Goal: Transaction & Acquisition: Purchase product/service

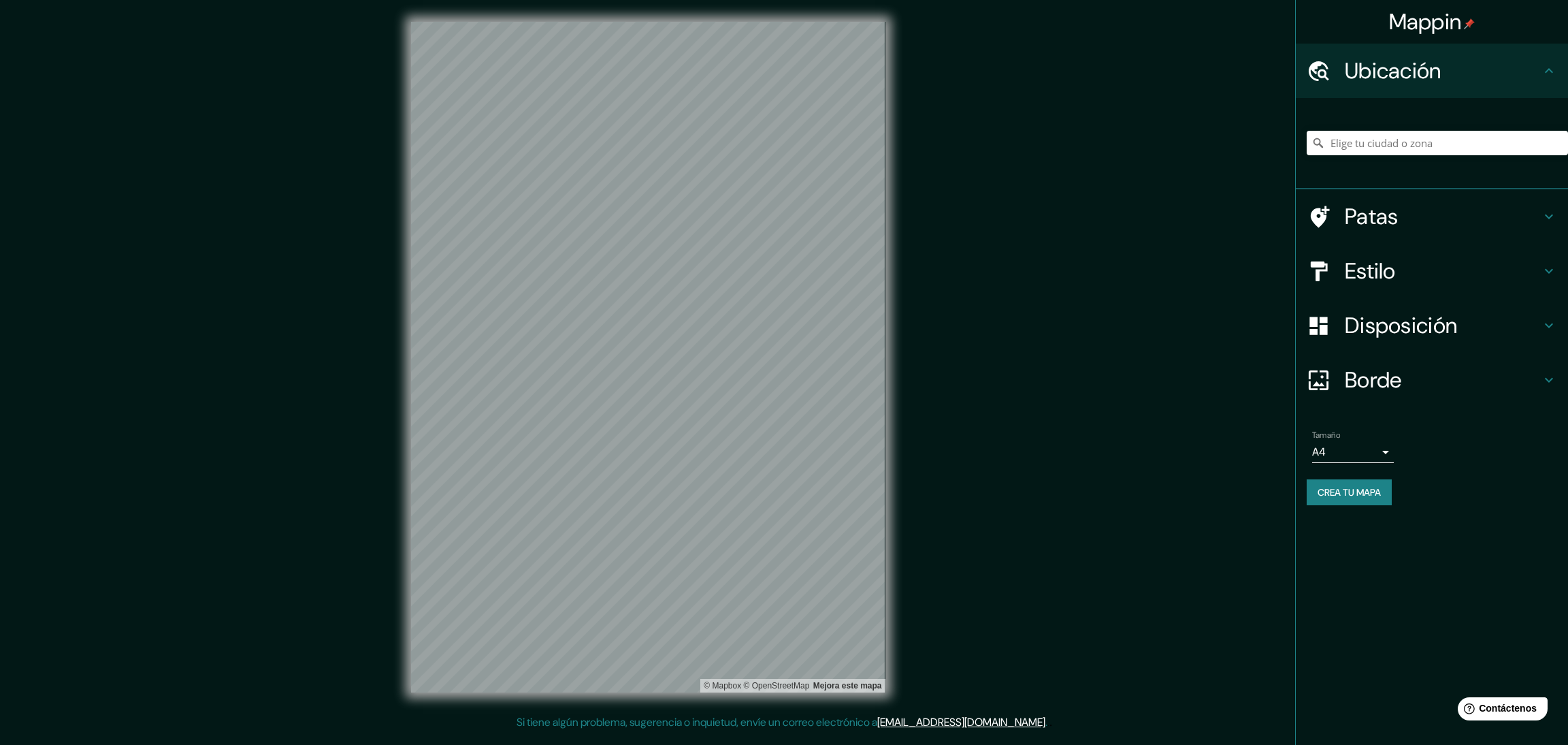
click at [1471, 324] on h4 "Disposición" at bounding box center [1442, 325] width 196 height 27
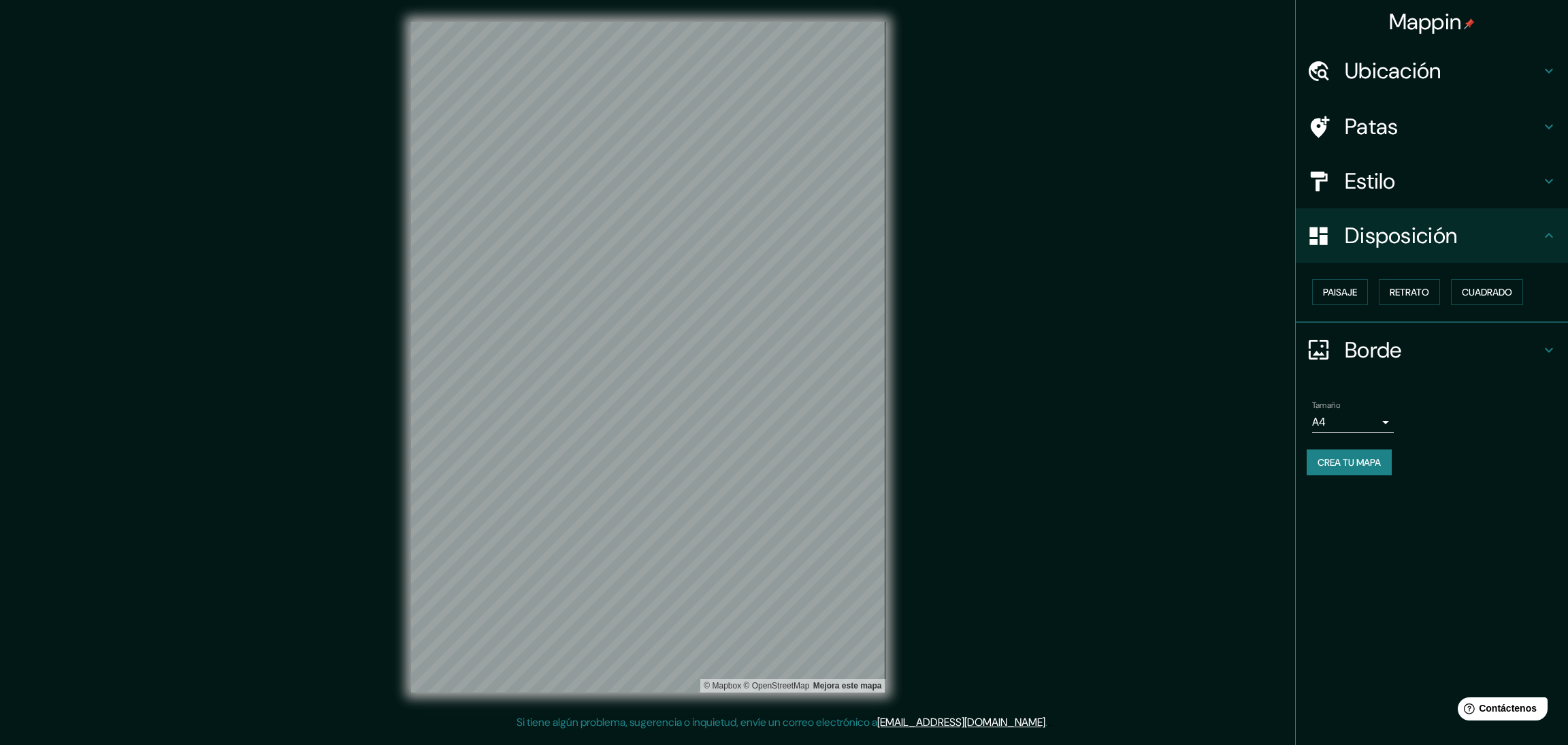
click at [1479, 237] on h4 "Disposición" at bounding box center [1442, 235] width 196 height 27
click at [1438, 343] on h4 "Borde" at bounding box center [1442, 349] width 196 height 27
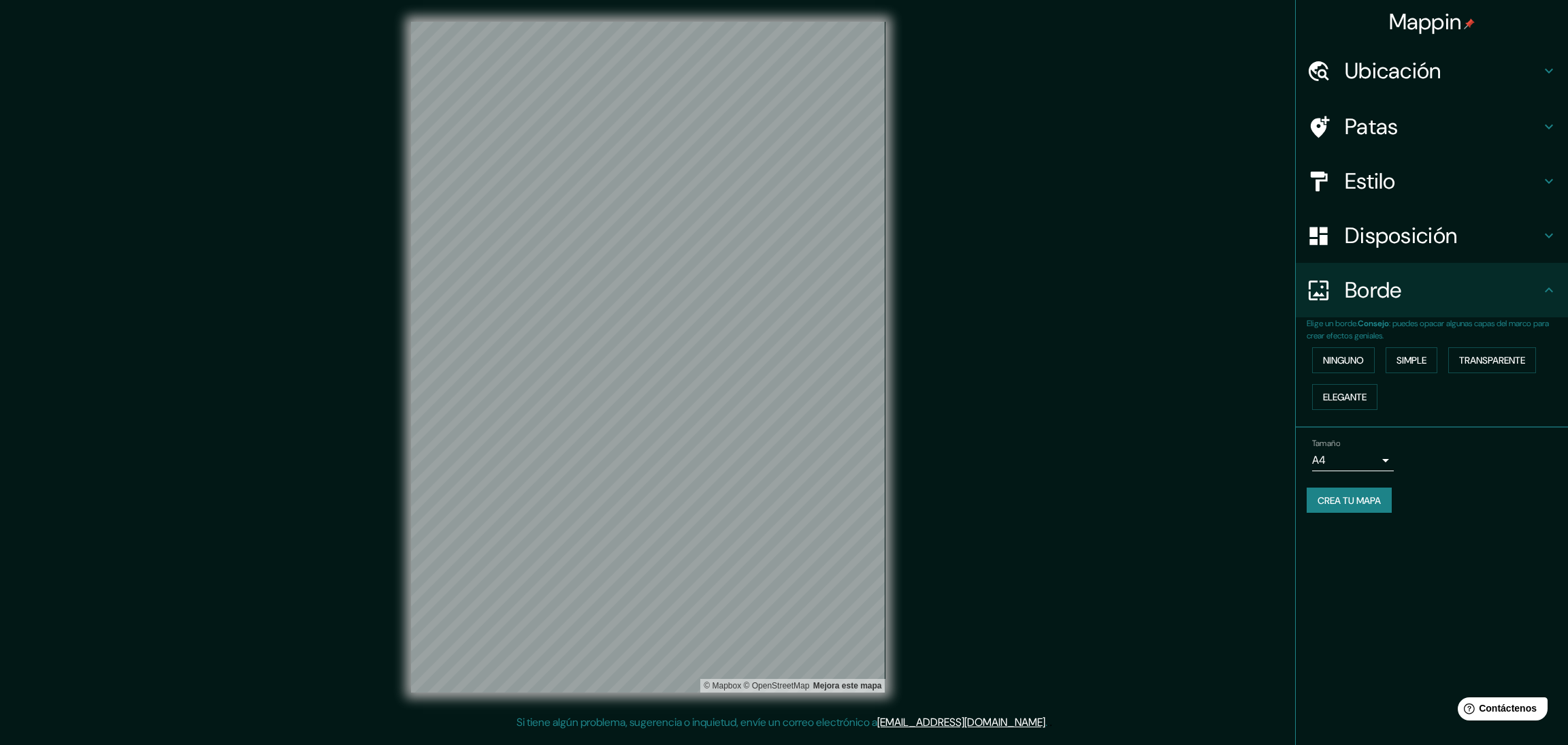
click at [1391, 296] on font "Borde" at bounding box center [1373, 289] width 57 height 28
click at [1390, 451] on body "Mappin Ubicación Patas Estilo Disposición Borde Elige un borde. Consejo : puede…" at bounding box center [784, 372] width 1568 height 745
click at [1350, 515] on li "A3" at bounding box center [1352, 513] width 82 height 25
click at [1510, 187] on h4 "Estilo" at bounding box center [1442, 180] width 196 height 27
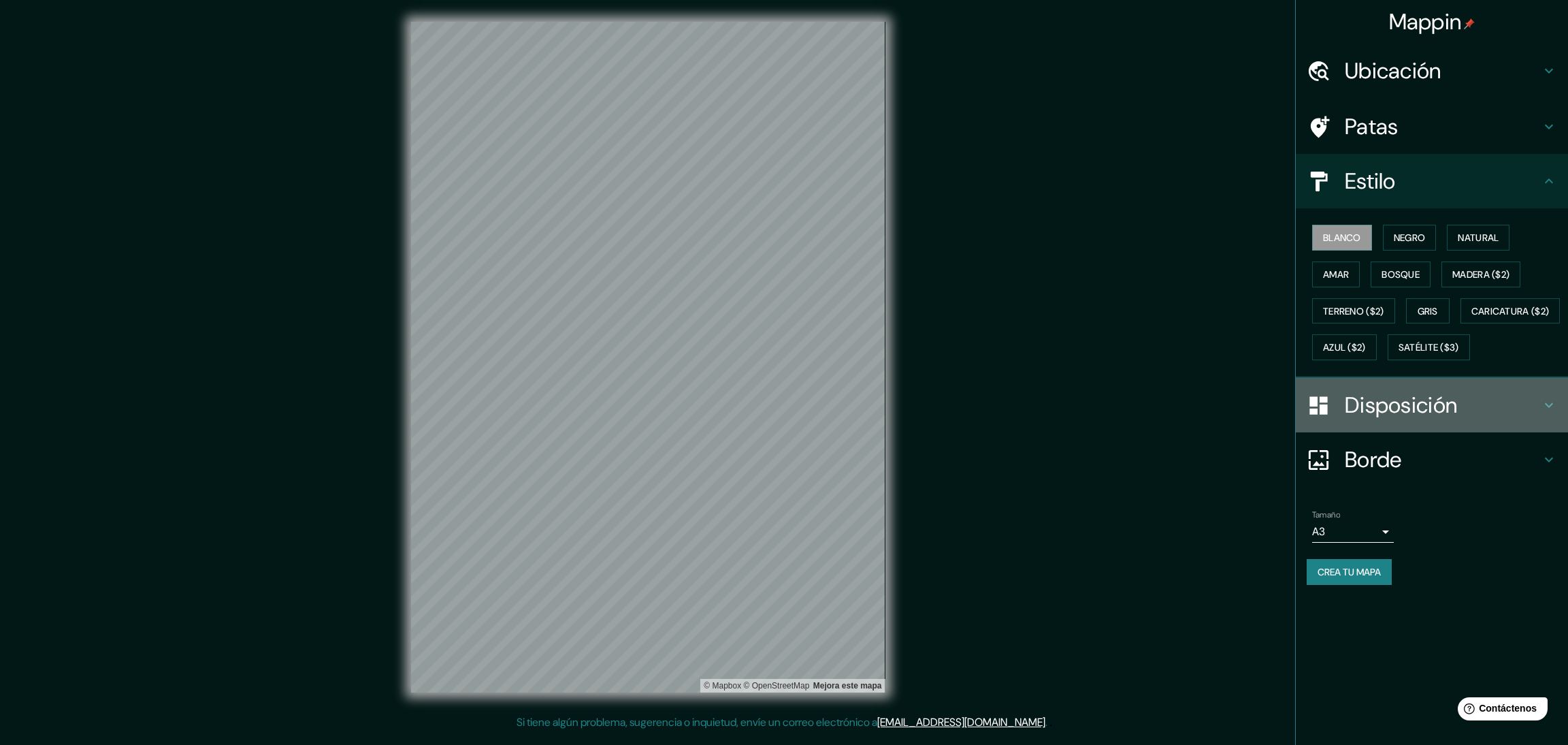
click at [1471, 419] on h4 "Disposición" at bounding box center [1442, 405] width 196 height 27
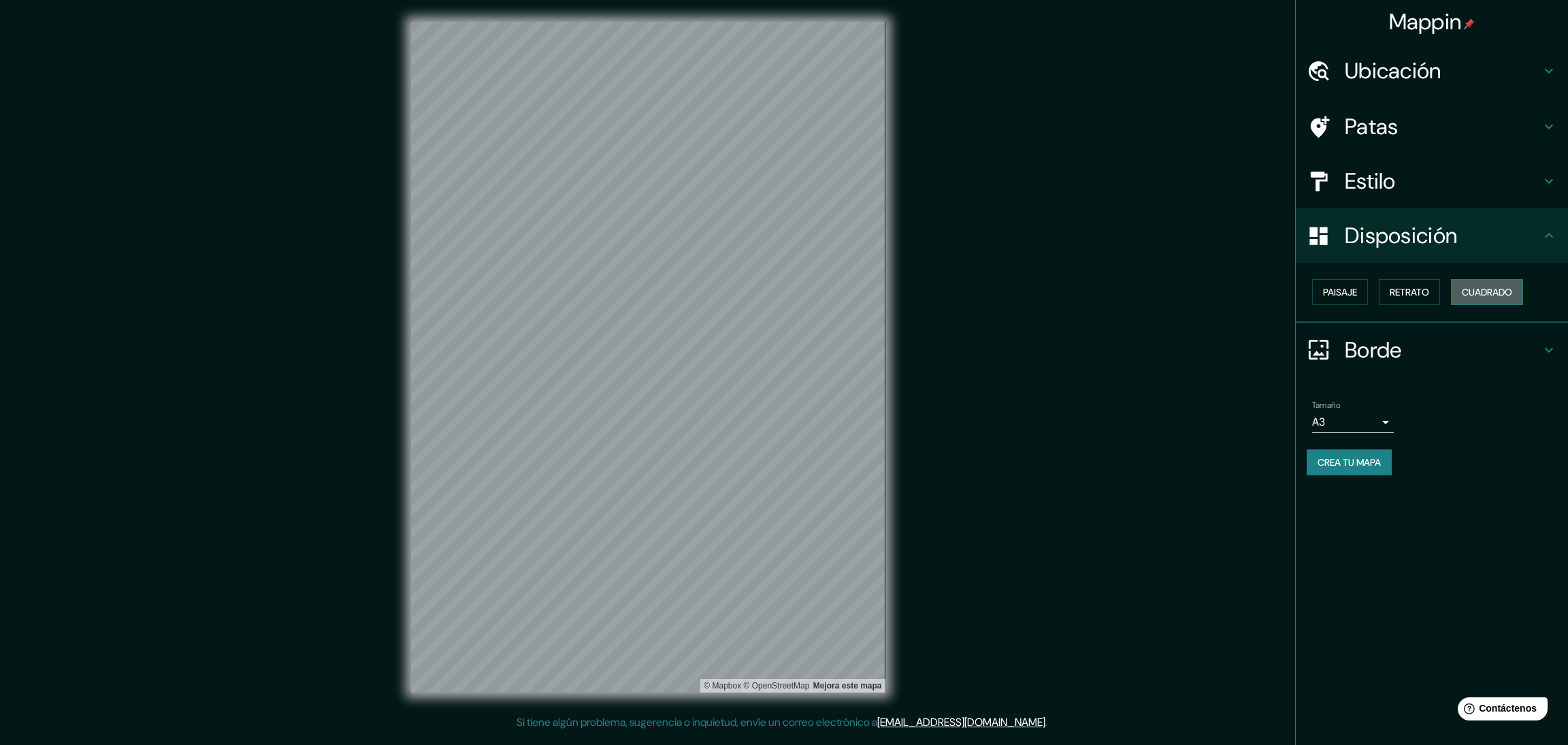
click at [1472, 281] on button "Cuadrado" at bounding box center [1486, 292] width 72 height 26
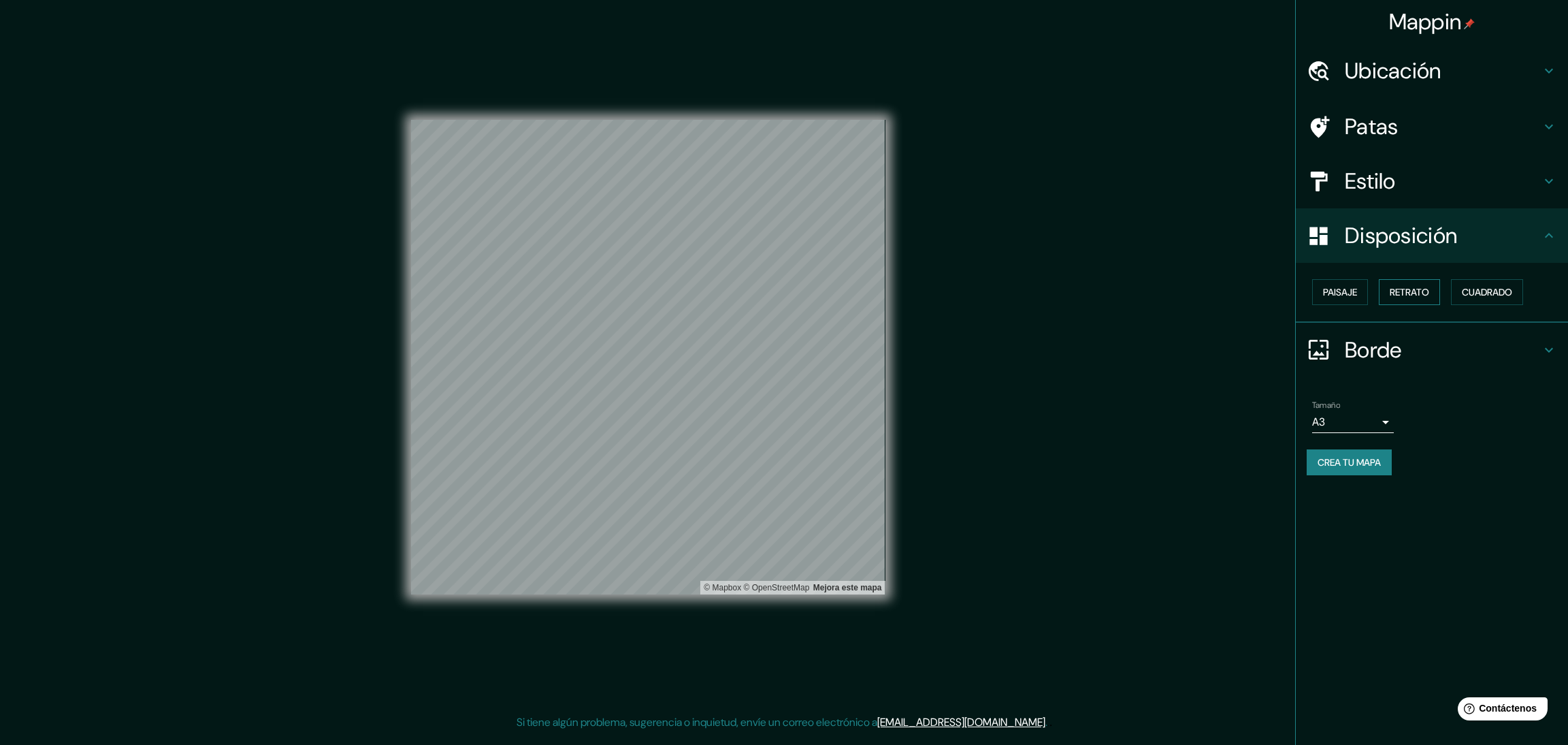
click at [1398, 289] on font "Retrato" at bounding box center [1409, 291] width 39 height 12
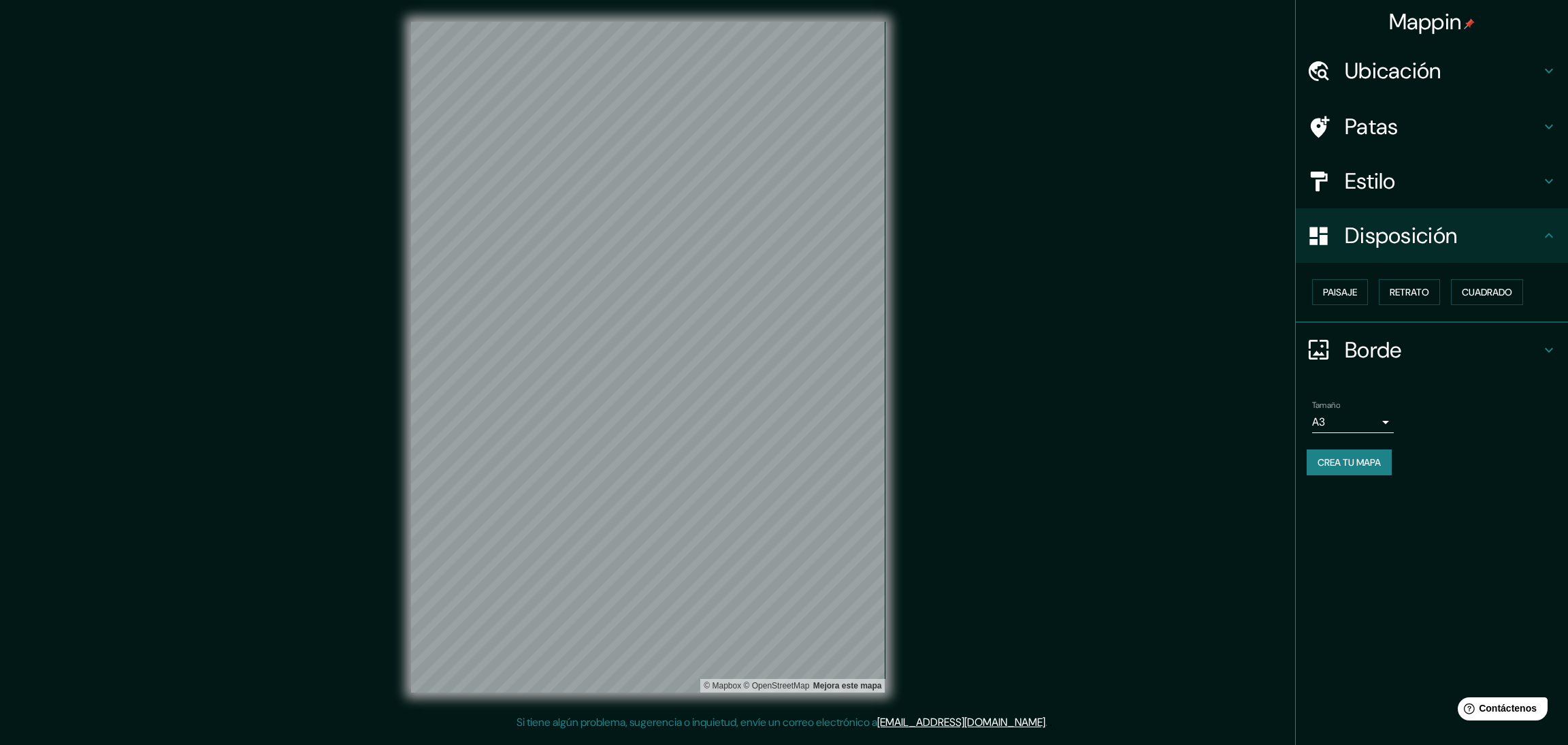
click at [1373, 289] on div "Paisaje Retrato Cuadrado" at bounding box center [1437, 291] width 261 height 37
click at [1326, 286] on font "Paisaje" at bounding box center [1340, 291] width 34 height 12
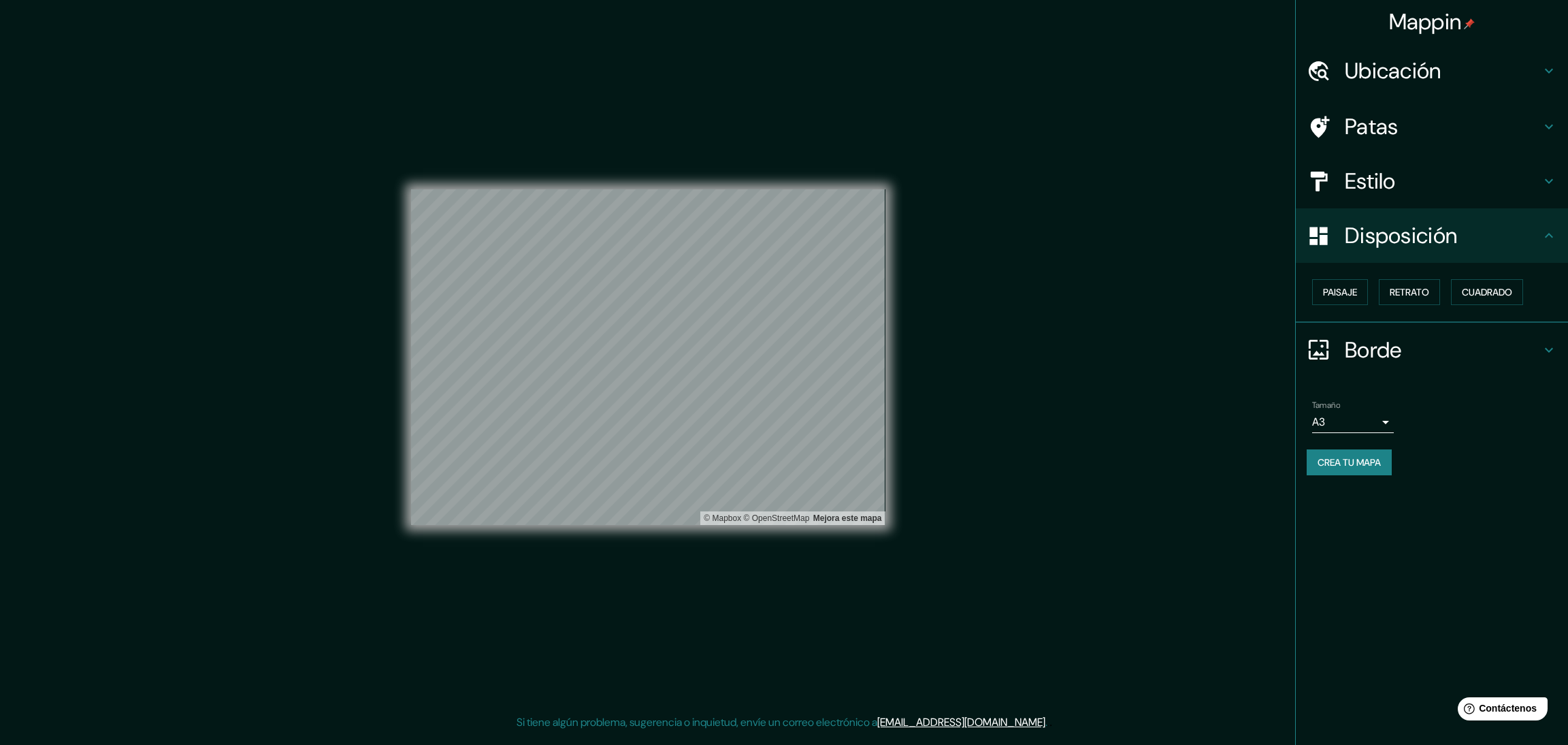
click at [1369, 458] on font "Crea tu mapa" at bounding box center [1348, 462] width 63 height 12
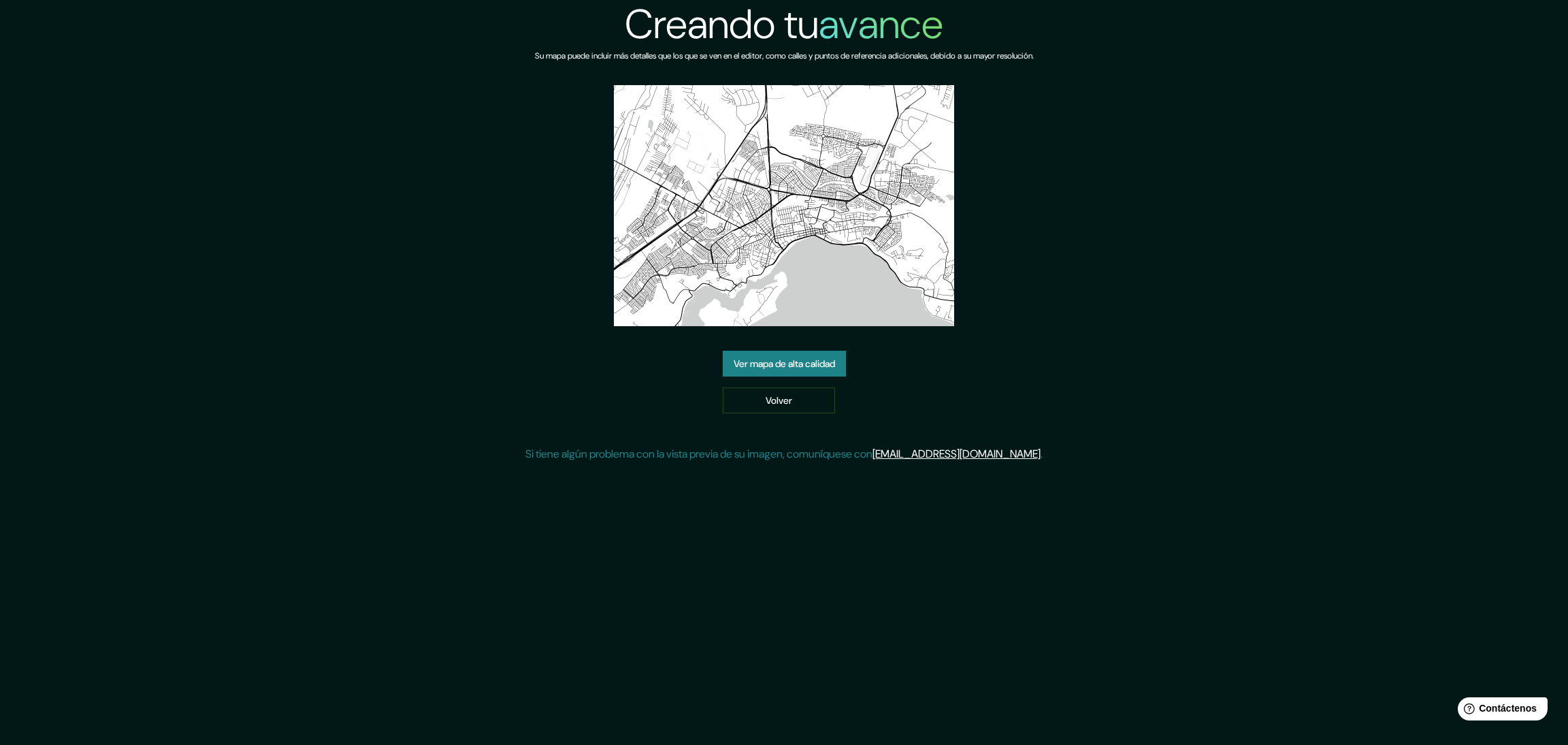
click at [804, 365] on font "Ver mapa de alta calidad" at bounding box center [784, 363] width 101 height 12
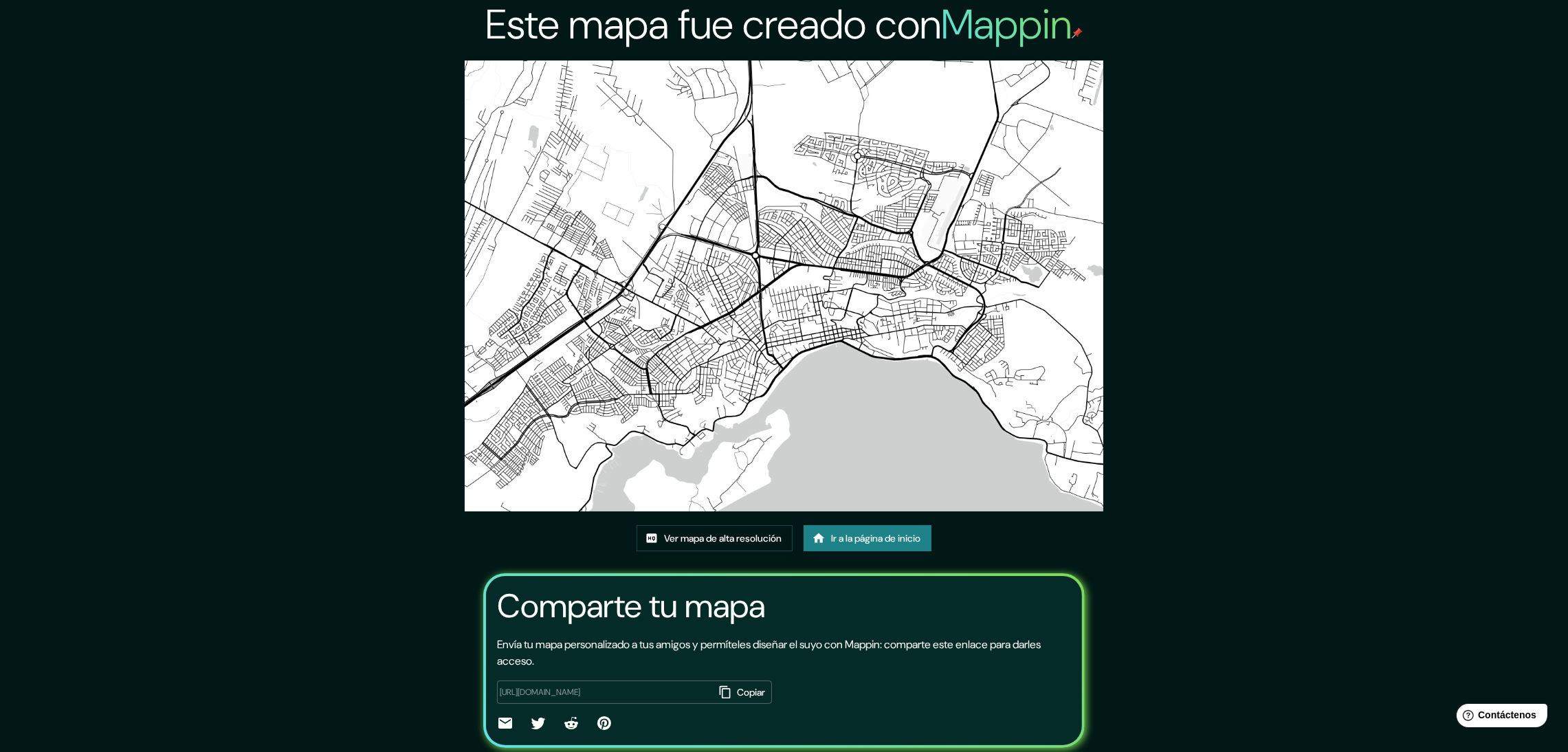
scroll to position [44, 0]
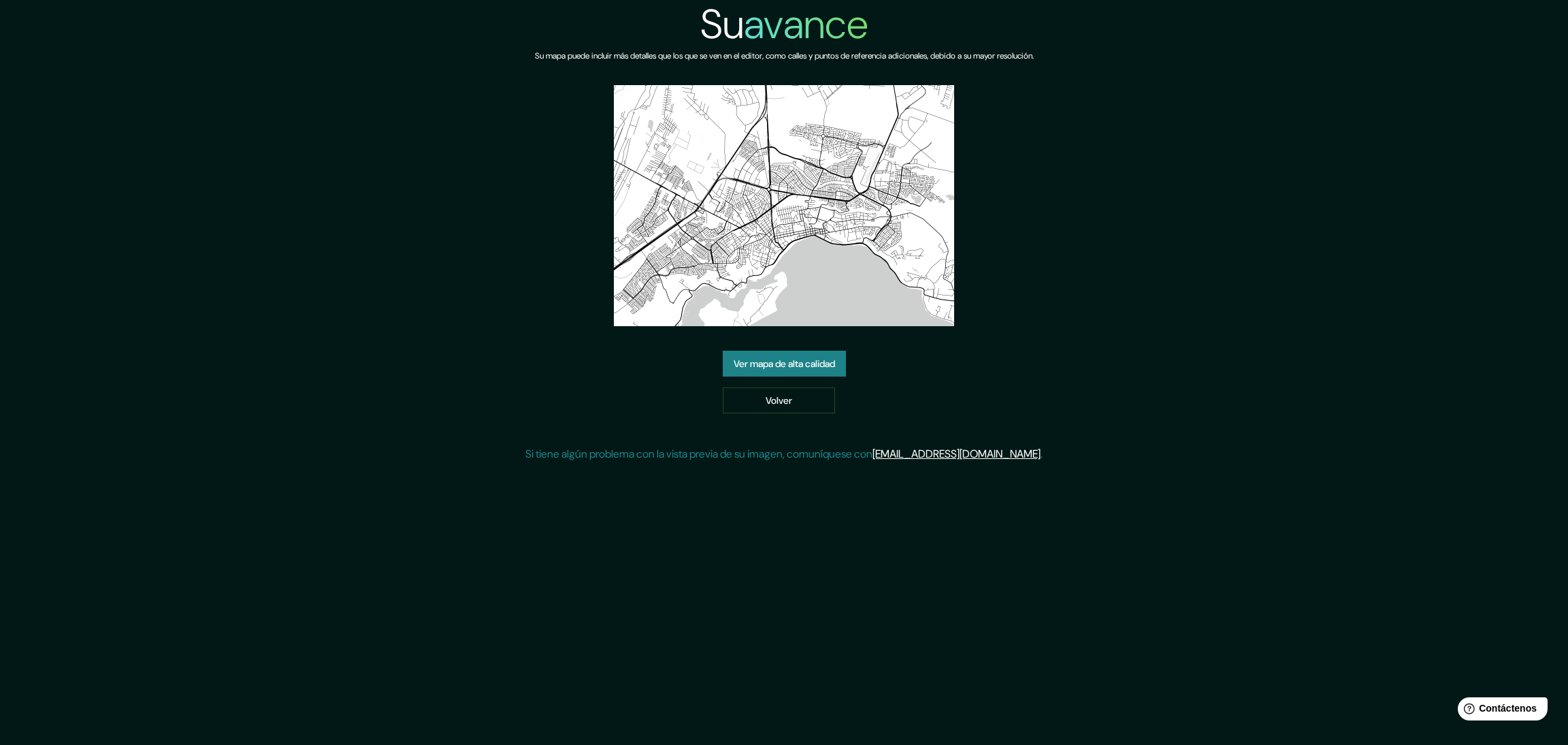
click at [770, 201] on img at bounding box center [784, 206] width 340 height 241
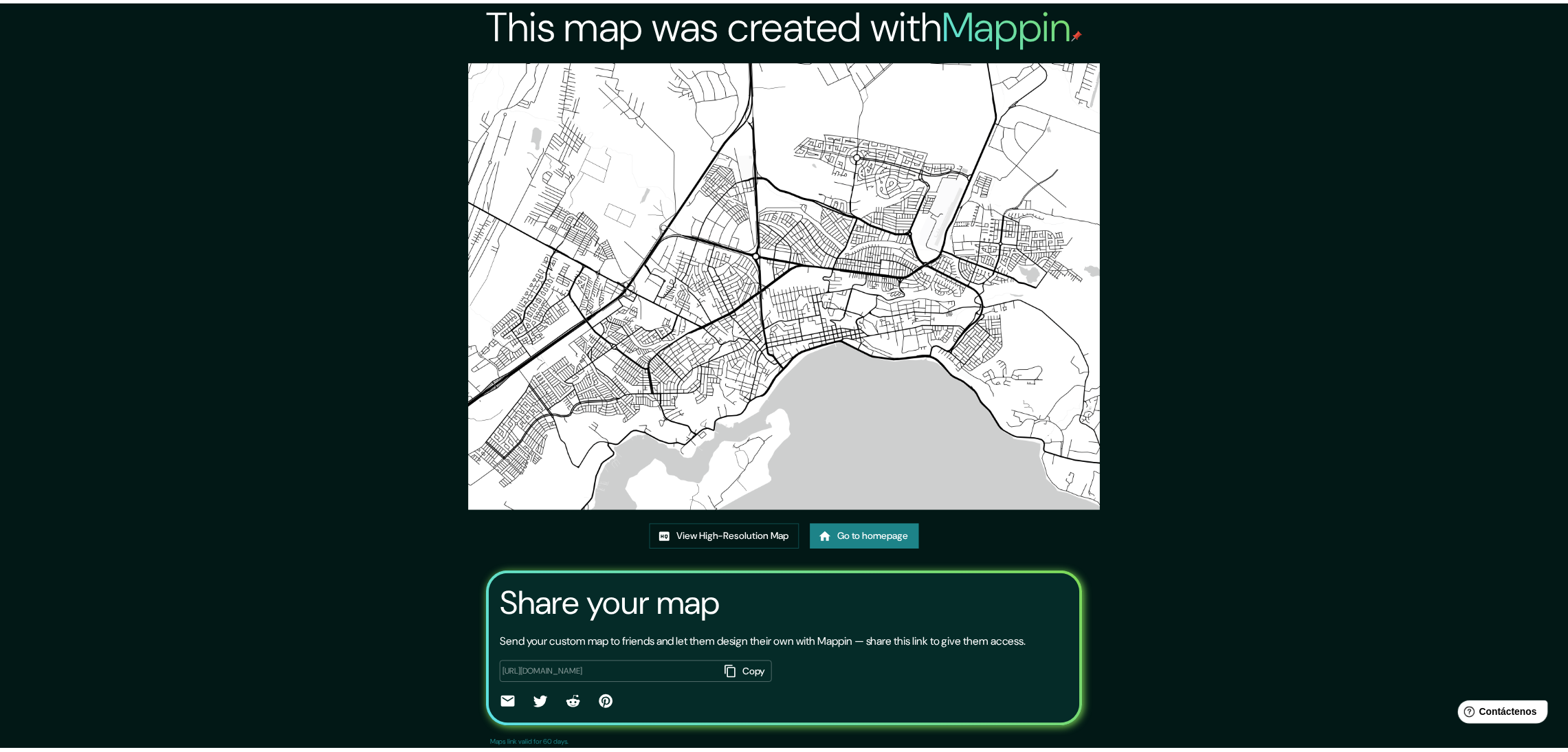
scroll to position [44, 0]
